Goal: Task Accomplishment & Management: Use online tool/utility

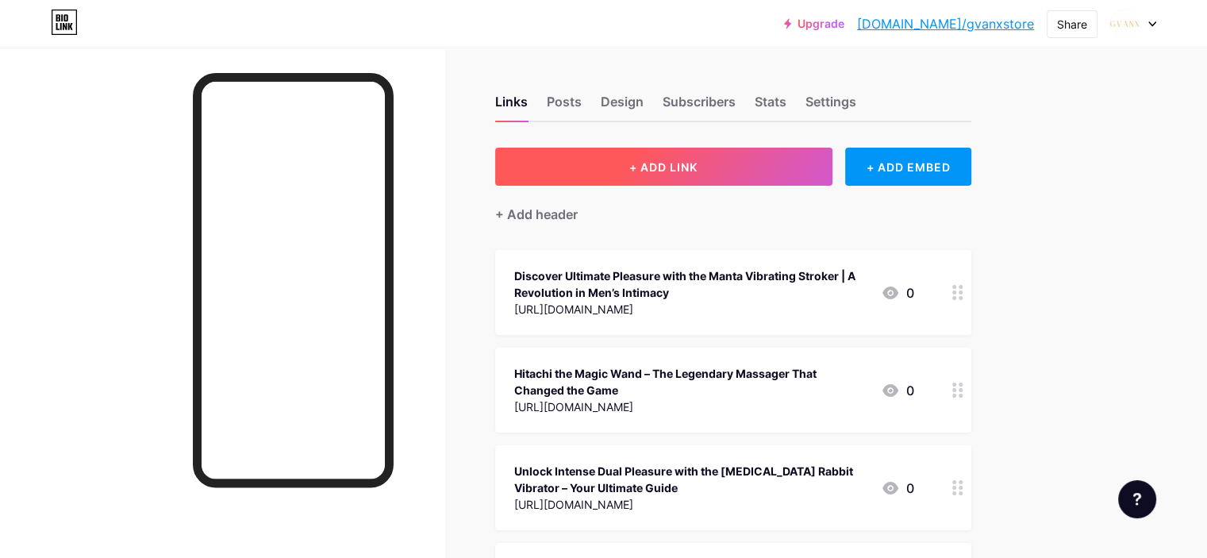
click at [687, 175] on button "+ ADD LINK" at bounding box center [663, 167] width 337 height 38
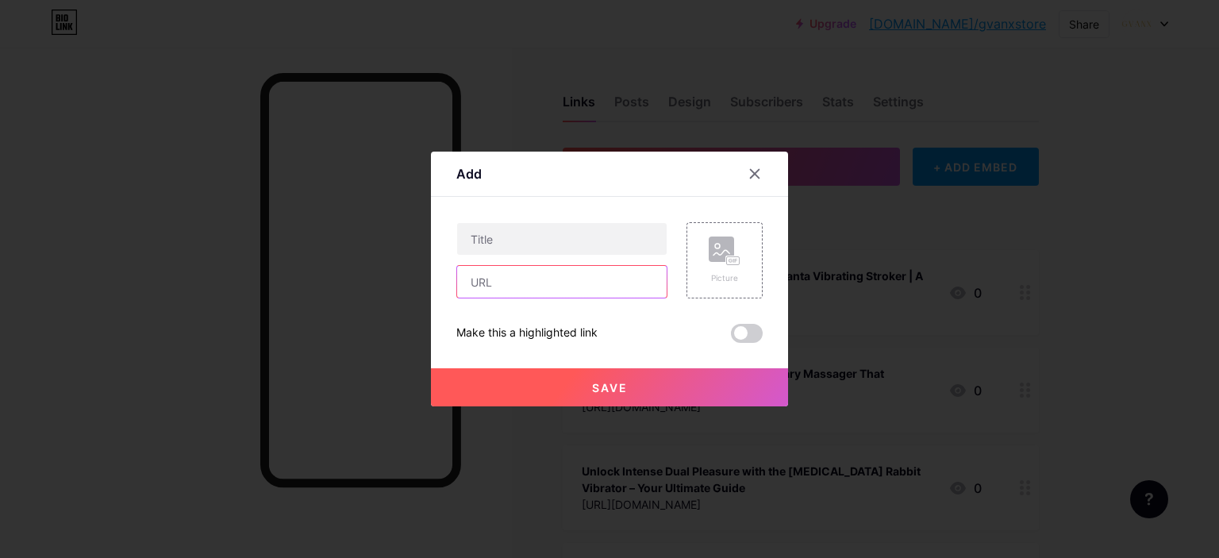
click at [550, 286] on input "text" at bounding box center [562, 282] width 210 height 32
paste input "[URL][DOMAIN_NAME]"
type input "[URL][DOMAIN_NAME]"
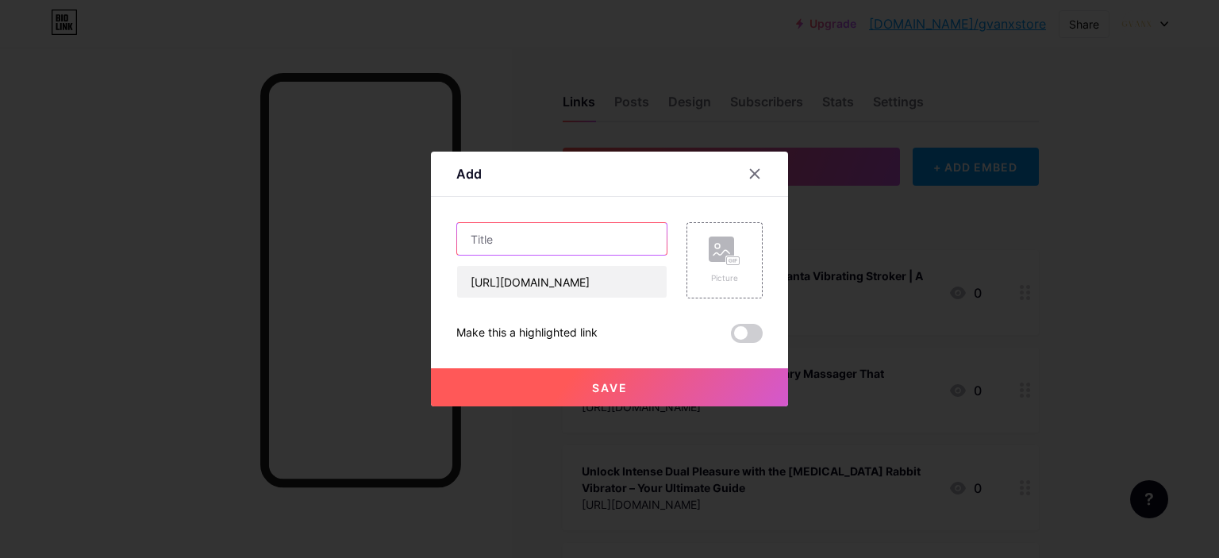
click at [552, 236] on input "text" at bounding box center [562, 239] width 210 height 32
paste input "Discover Intimacy Redefined: Mimi Soft Clitoral Vibrator & Why It Matters"
type input "Discover Intimacy Redefined: Mimi Soft Clitoral Vibrator & Why It Matters"
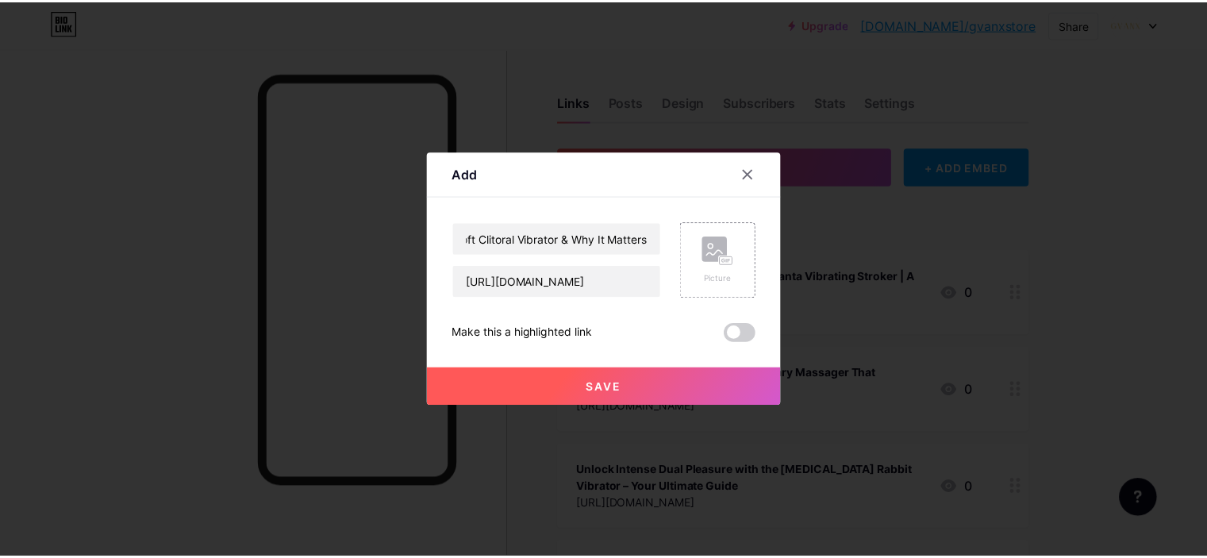
scroll to position [0, 0]
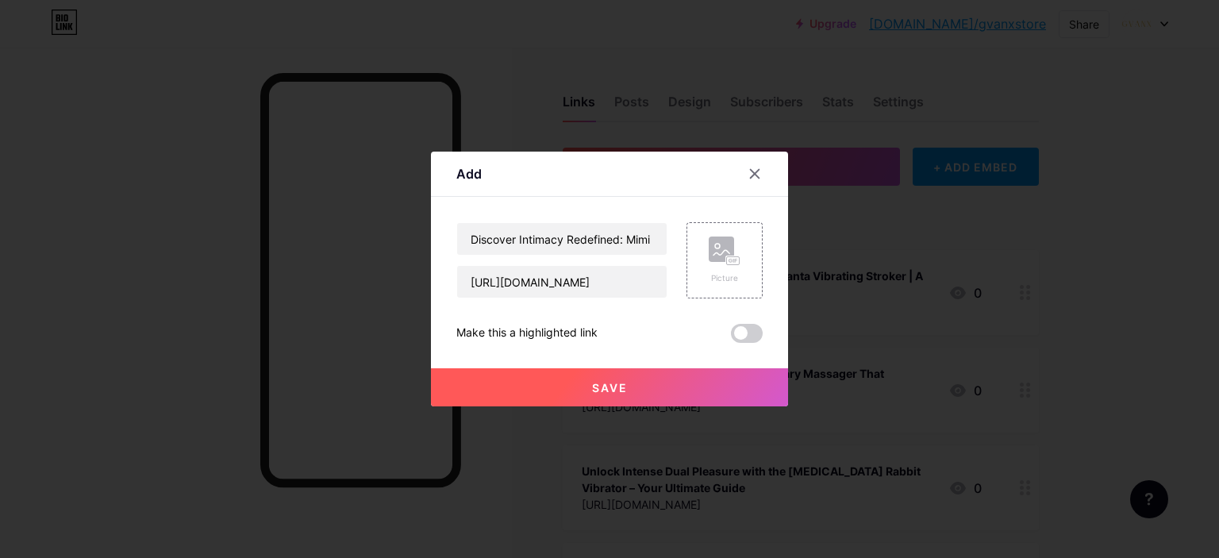
click at [751, 337] on span at bounding box center [747, 333] width 32 height 19
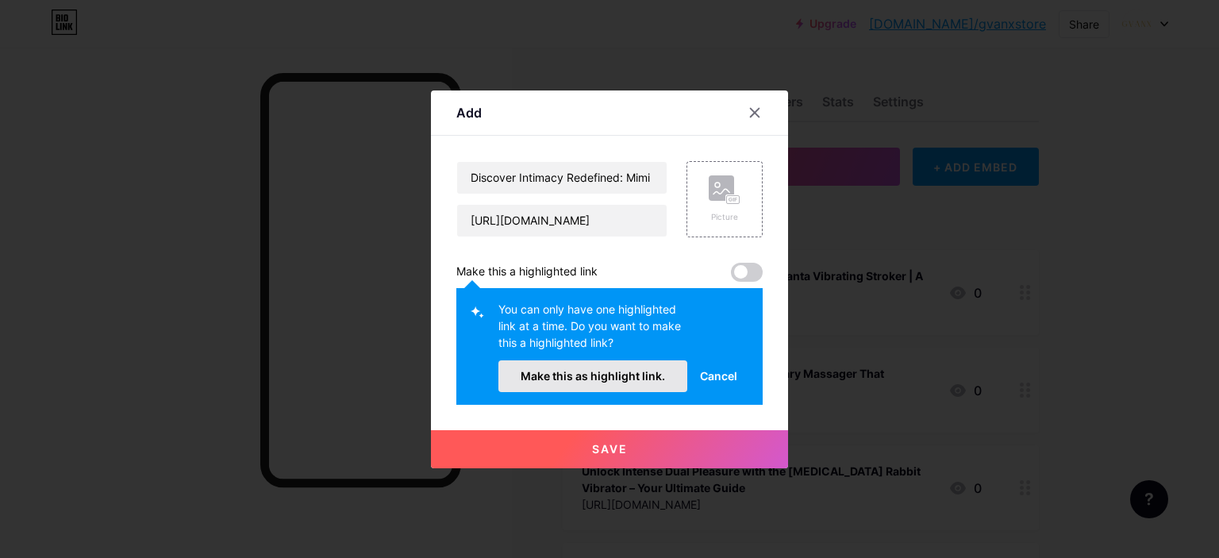
click at [653, 365] on button "Make this as highlight link." at bounding box center [593, 376] width 189 height 32
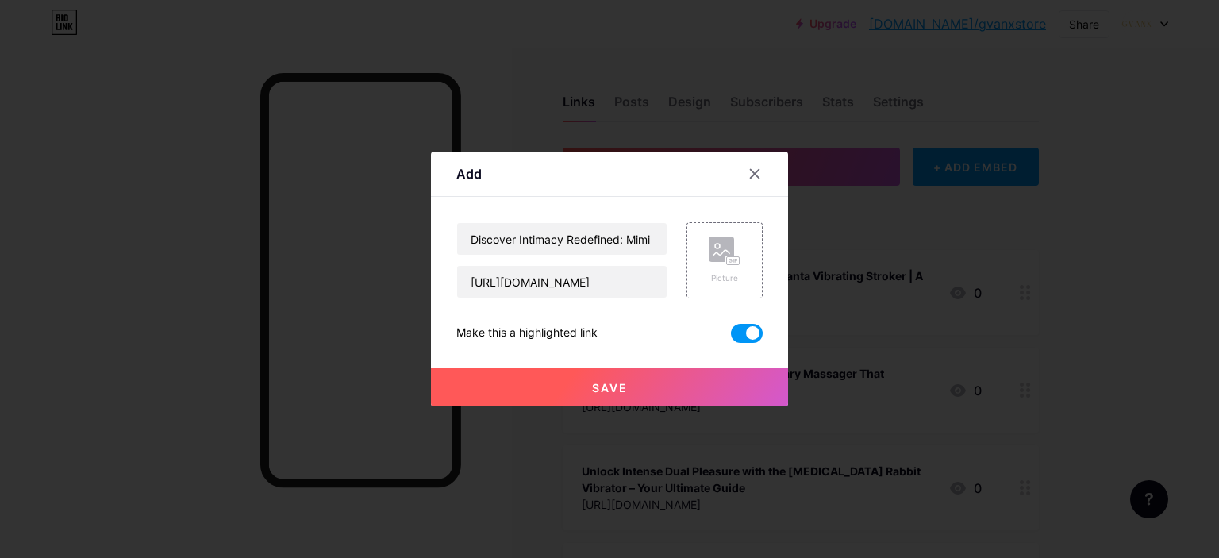
click at [626, 383] on span "Save" at bounding box center [610, 387] width 36 height 13
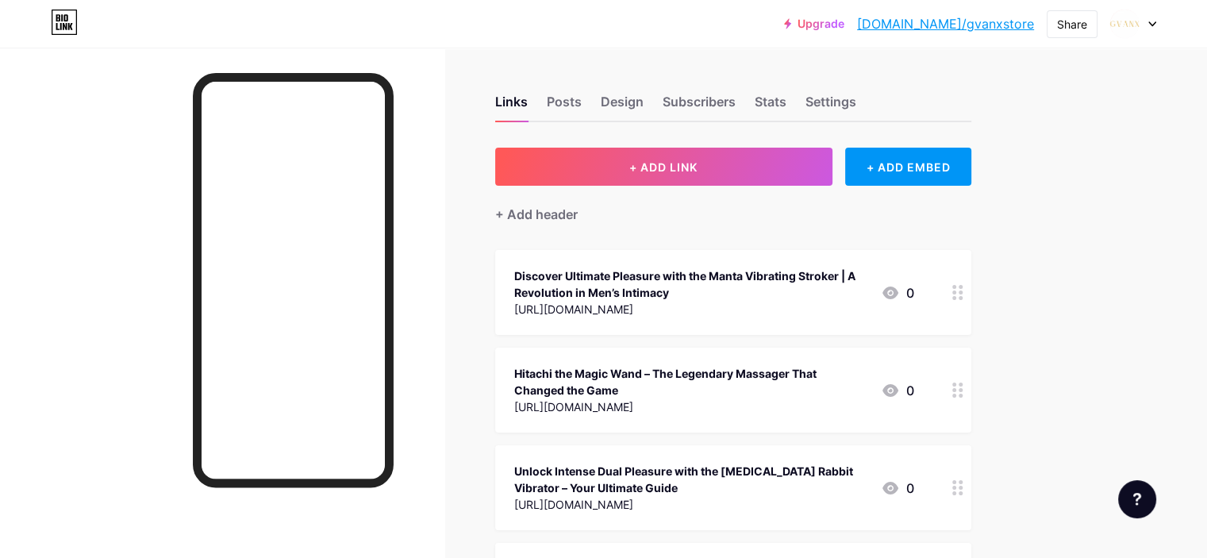
click at [975, 29] on link "[DOMAIN_NAME]/gvanxstore" at bounding box center [945, 23] width 177 height 19
